Goal: Task Accomplishment & Management: Complete application form

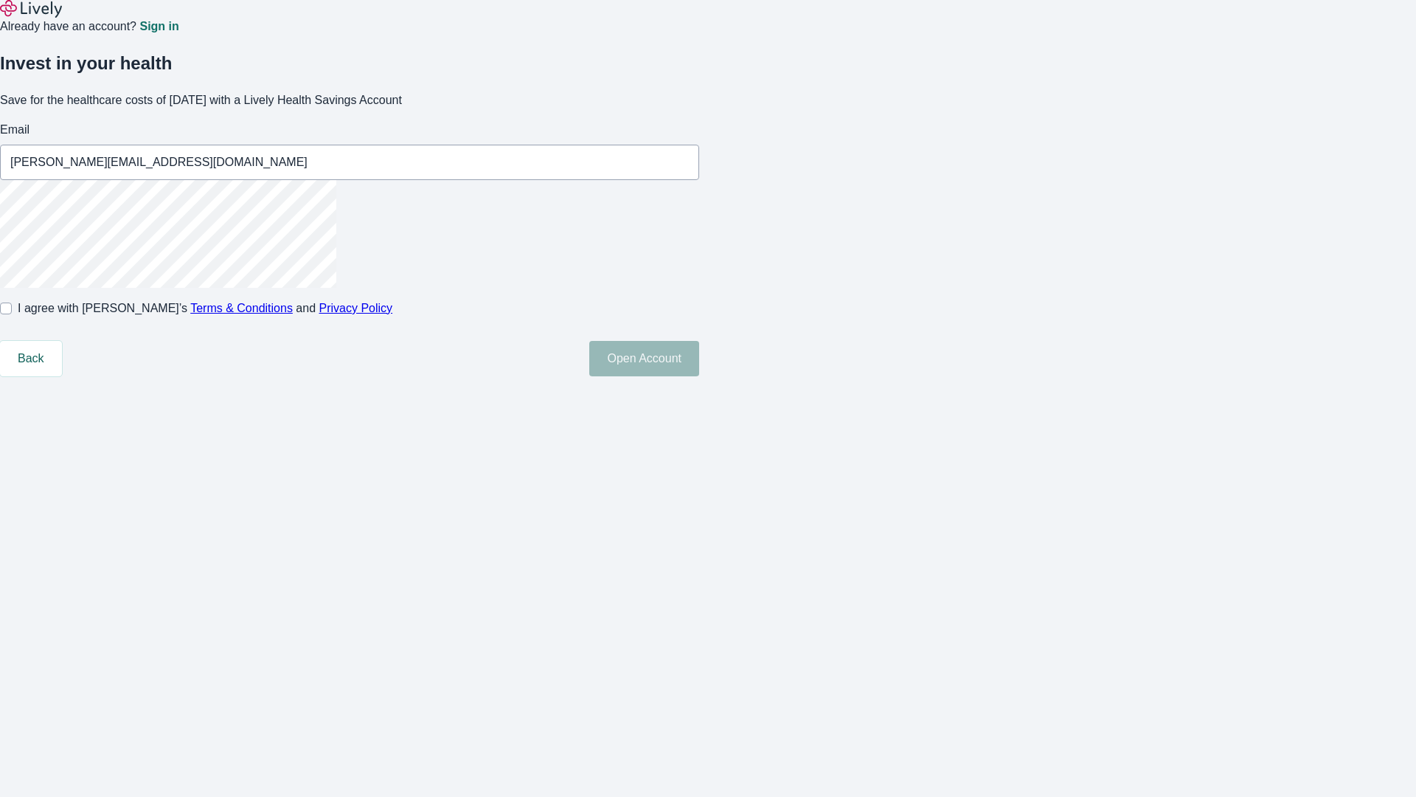
click at [12, 314] on input "I agree with Lively’s Terms & Conditions and Privacy Policy" at bounding box center [6, 308] width 12 height 12
checkbox input "true"
click at [699, 376] on button "Open Account" at bounding box center [644, 358] width 110 height 35
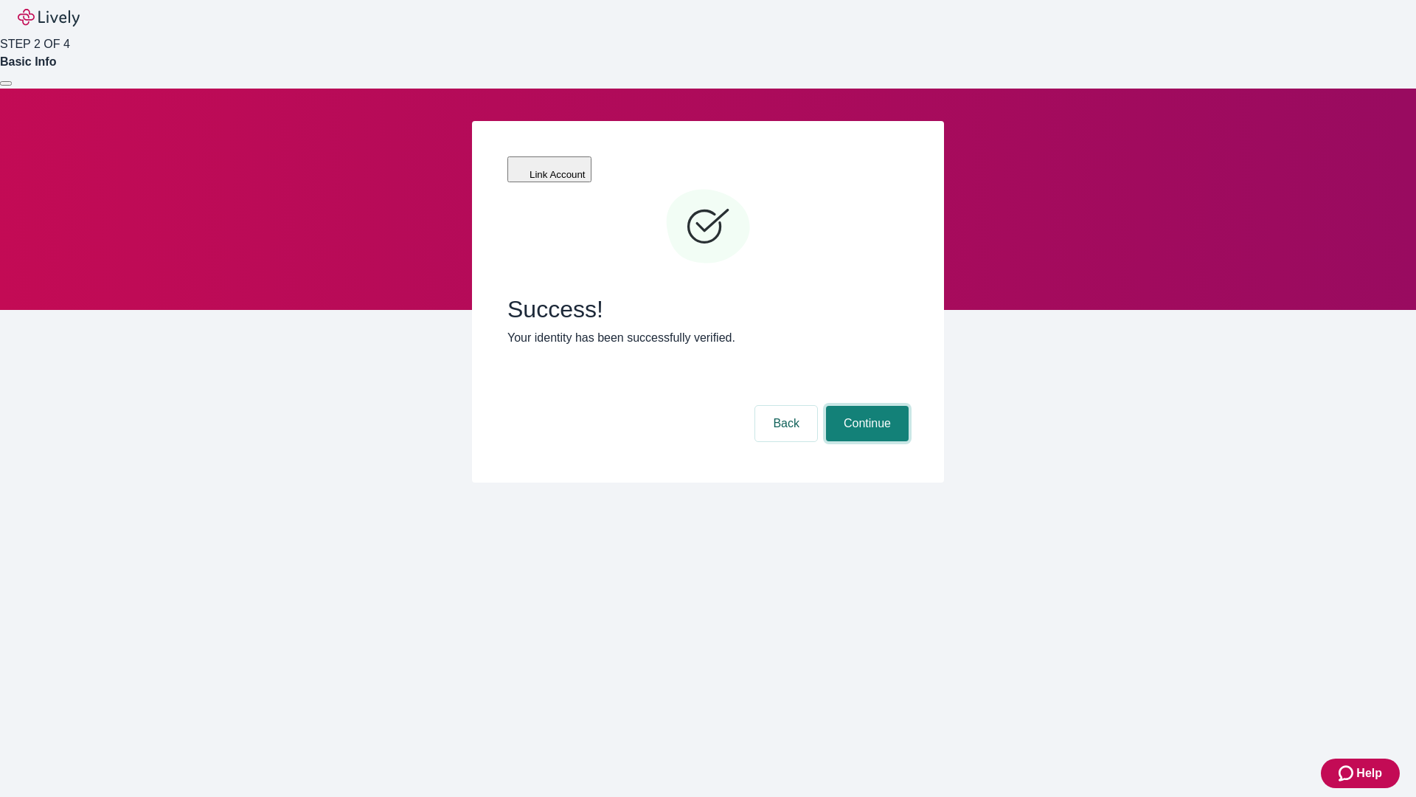
click at [865, 406] on button "Continue" at bounding box center [867, 423] width 83 height 35
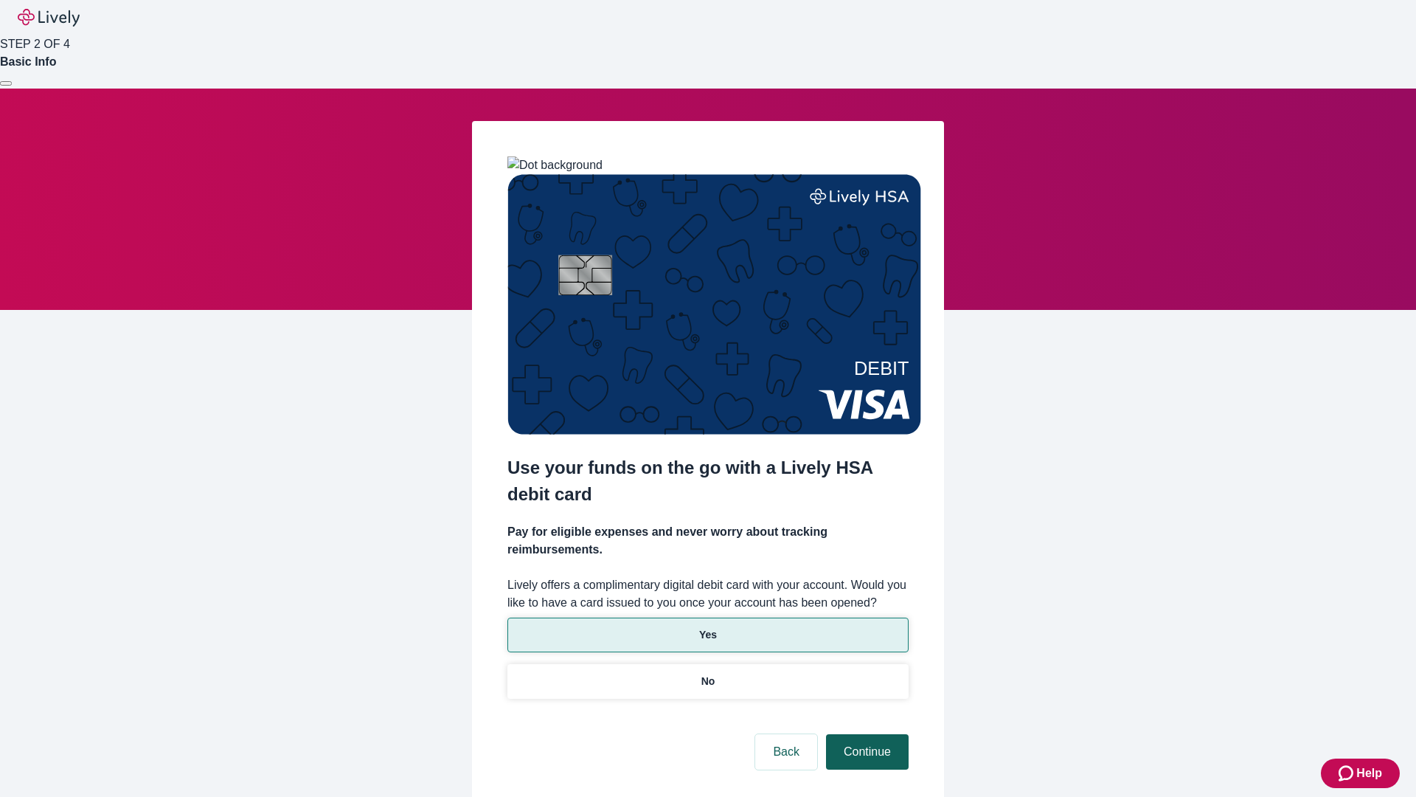
click at [707, 627] on p "Yes" at bounding box center [708, 634] width 18 height 15
click at [865, 734] on button "Continue" at bounding box center [867, 751] width 83 height 35
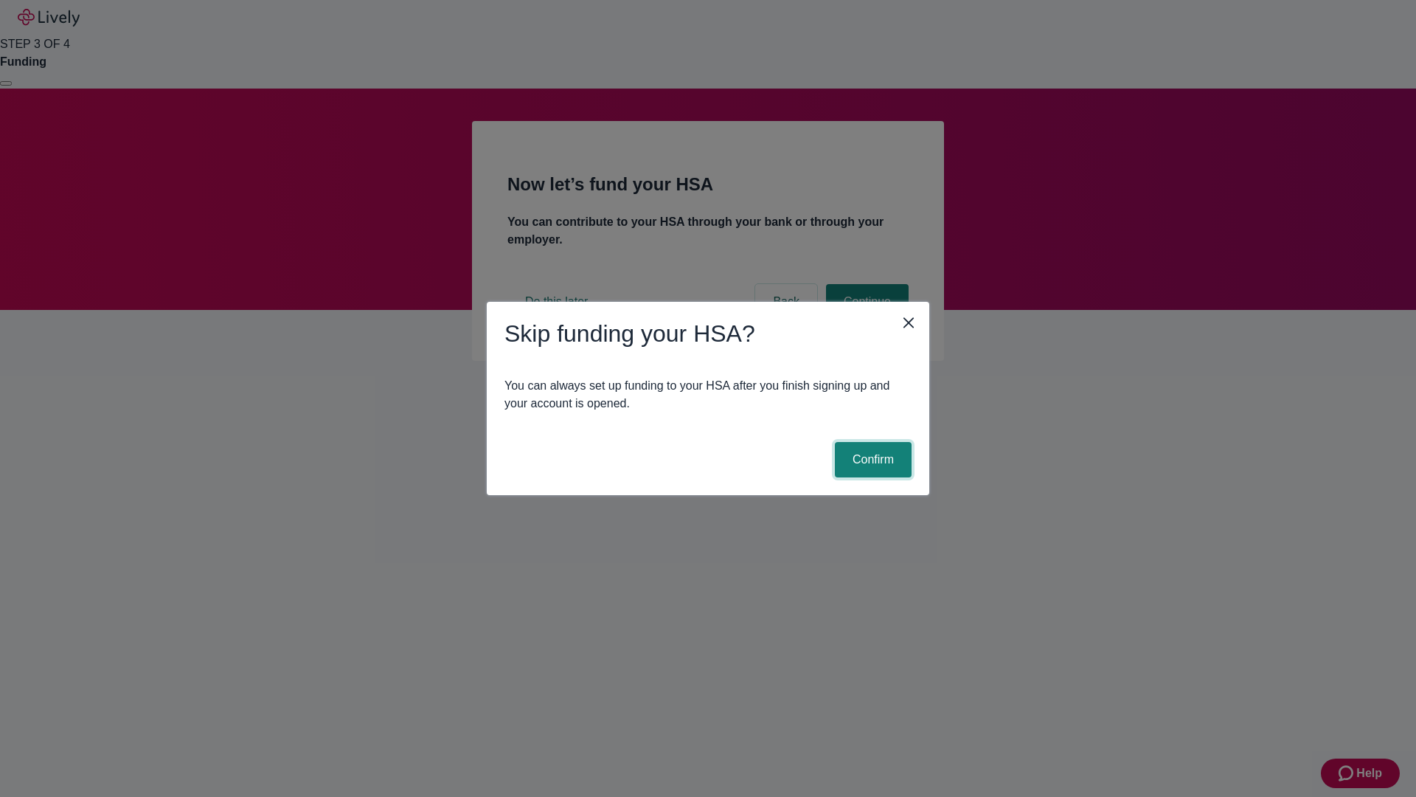
click at [871, 460] on button "Confirm" at bounding box center [873, 459] width 77 height 35
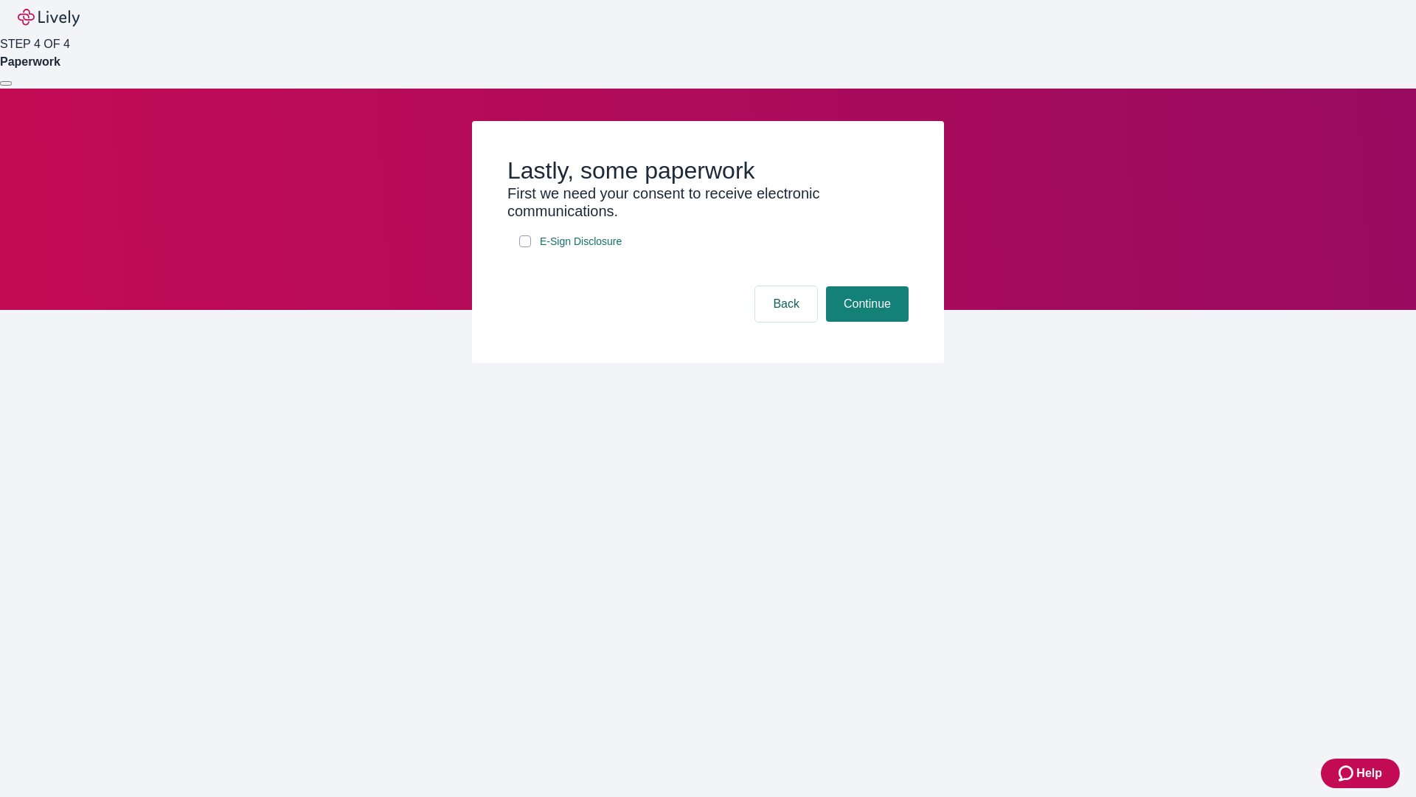
click at [525, 247] on input "E-Sign Disclosure" at bounding box center [525, 241] width 12 height 12
checkbox input "true"
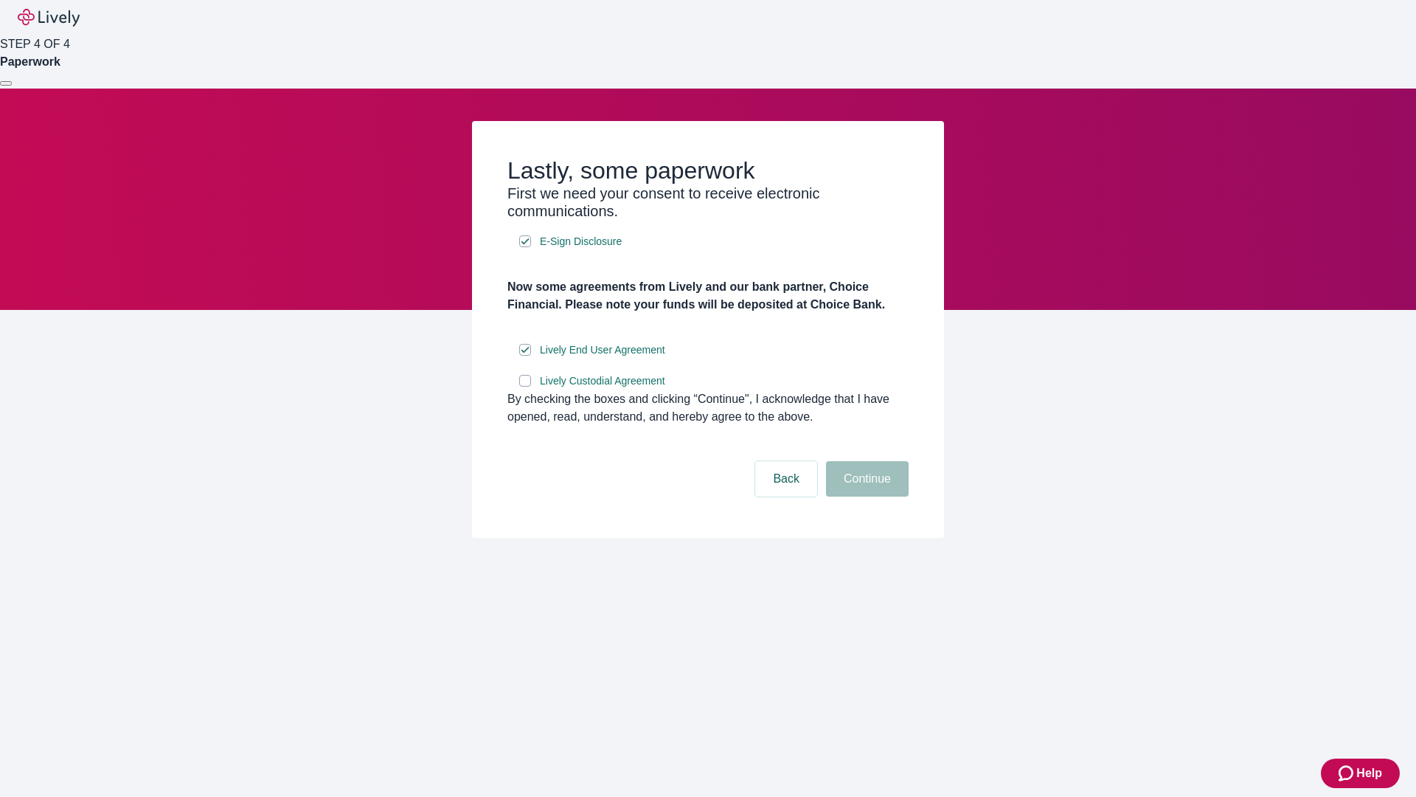
click at [525, 387] on input "Lively Custodial Agreement" at bounding box center [525, 381] width 12 height 12
checkbox input "true"
click at [865, 496] on button "Continue" at bounding box center [867, 478] width 83 height 35
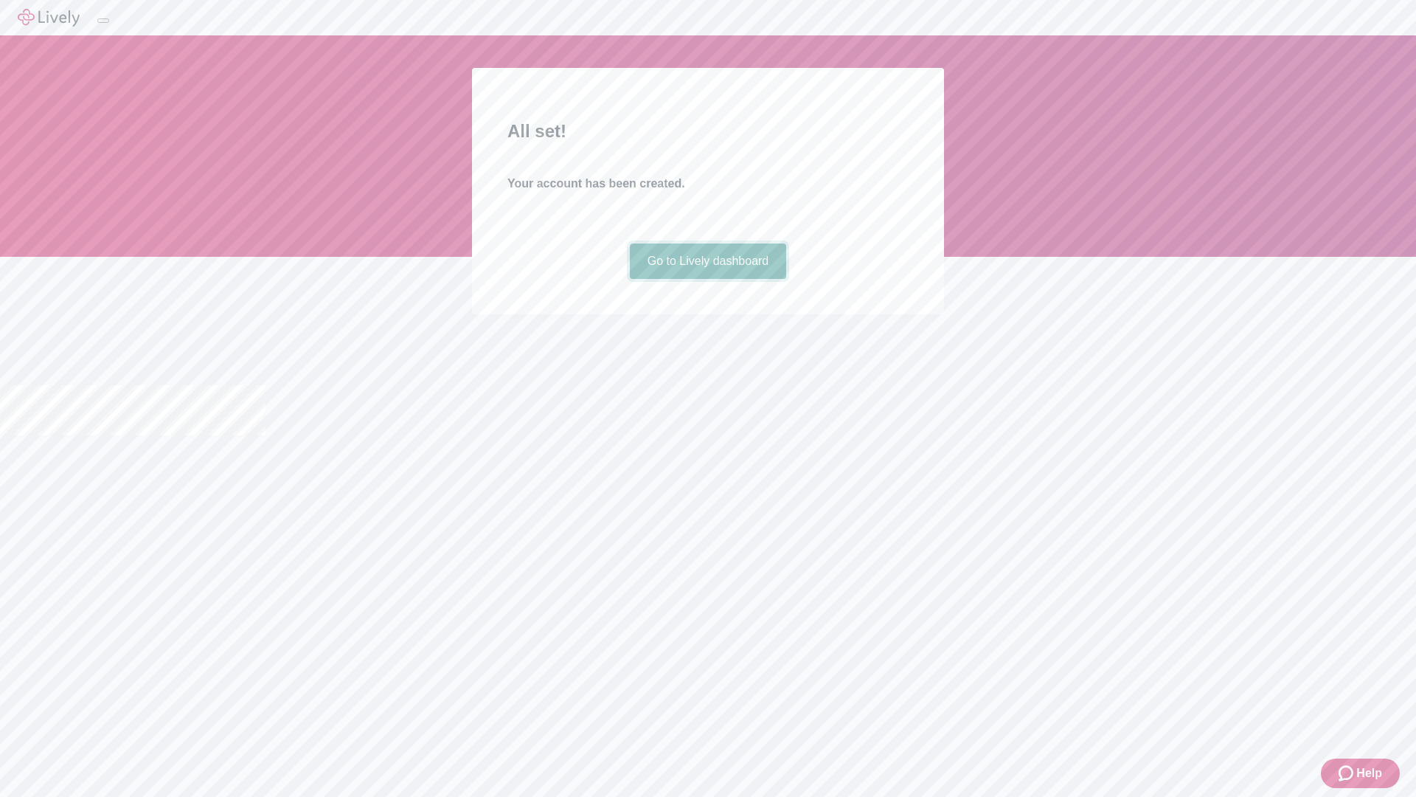
click at [707, 279] on link "Go to Lively dashboard" at bounding box center [708, 260] width 157 height 35
